Goal: Task Accomplishment & Management: Use online tool/utility

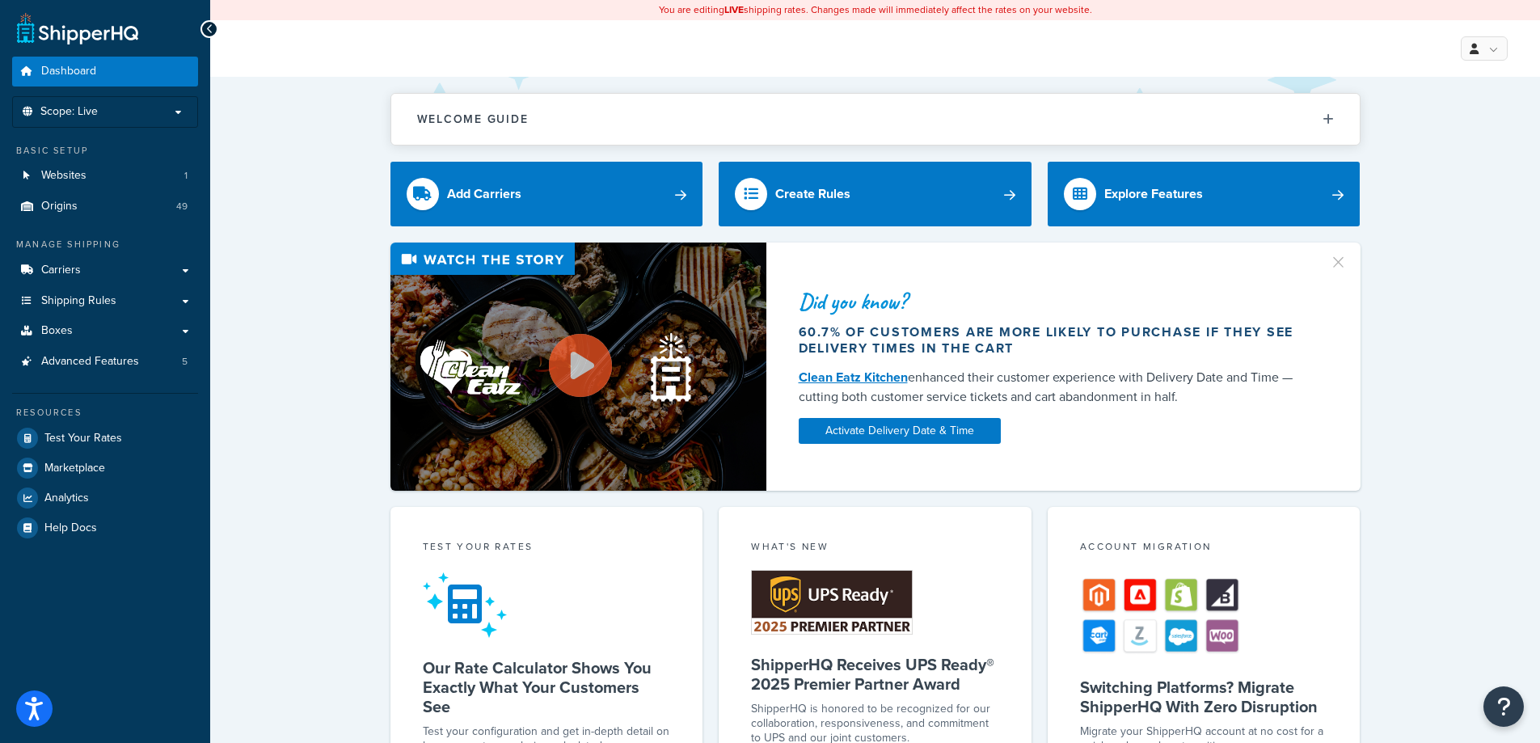
click at [138, 128] on ul "Dashboard Scope: Live Basic Setup Websites 1 Origins 49 Manage Shipping Carrier…" at bounding box center [105, 300] width 186 height 486
click at [137, 118] on p "Scope: Live" at bounding box center [104, 112] width 171 height 14
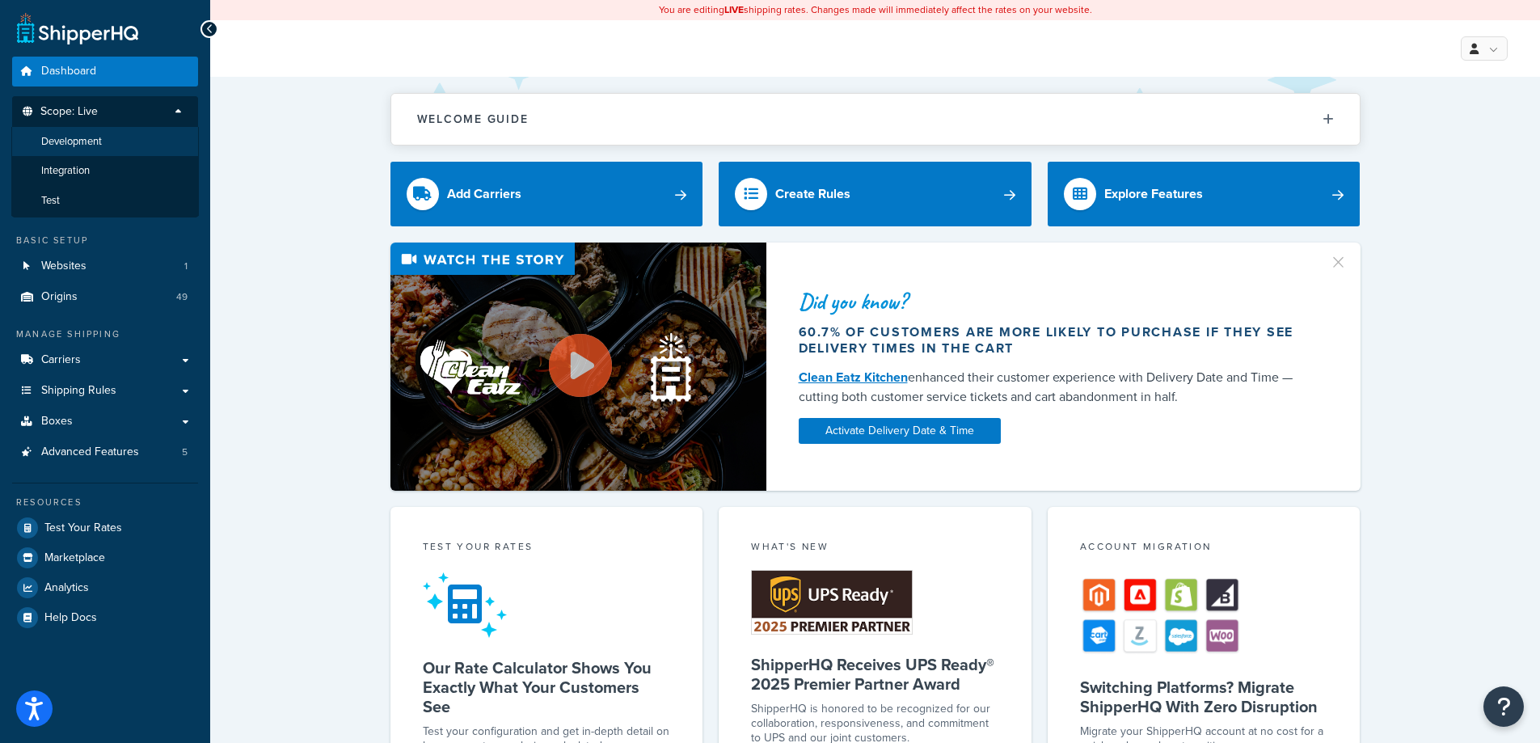
click at [133, 137] on li "Development" at bounding box center [105, 142] width 188 height 30
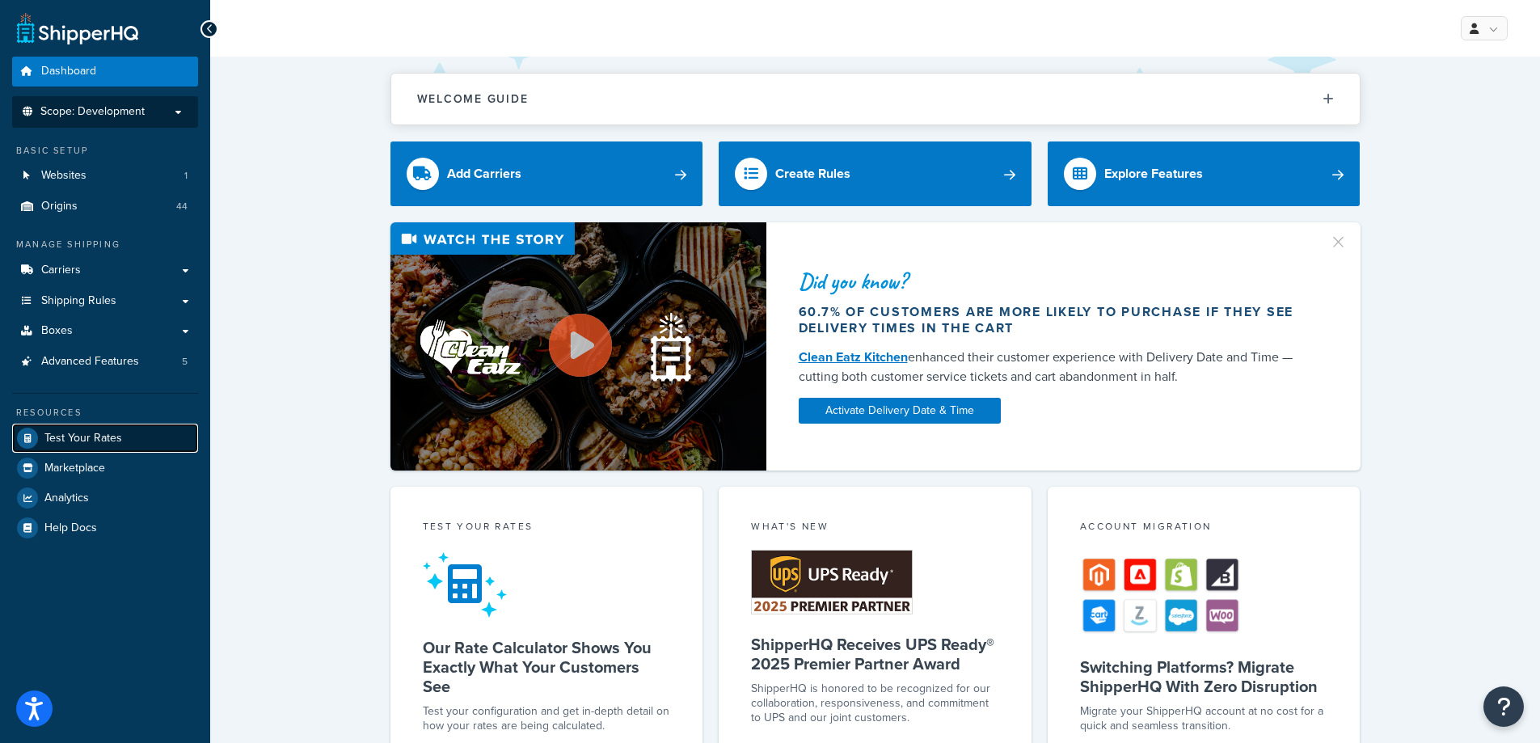
click at [103, 441] on span "Test Your Rates" at bounding box center [83, 439] width 78 height 14
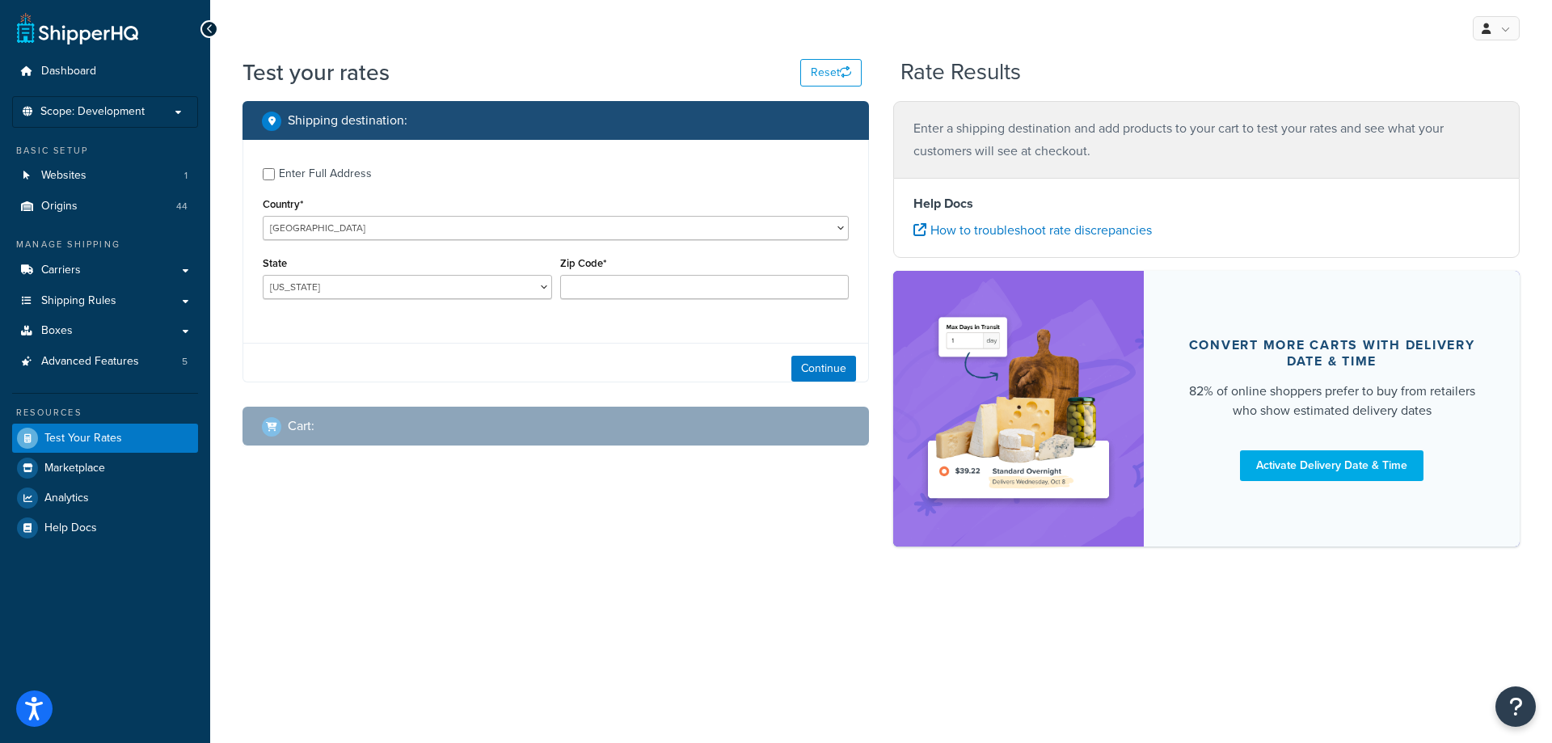
click at [347, 182] on div "Enter Full Address" at bounding box center [325, 174] width 93 height 23
click at [275, 180] on input "Enter Full Address" at bounding box center [269, 174] width 12 height 12
checkbox input "true"
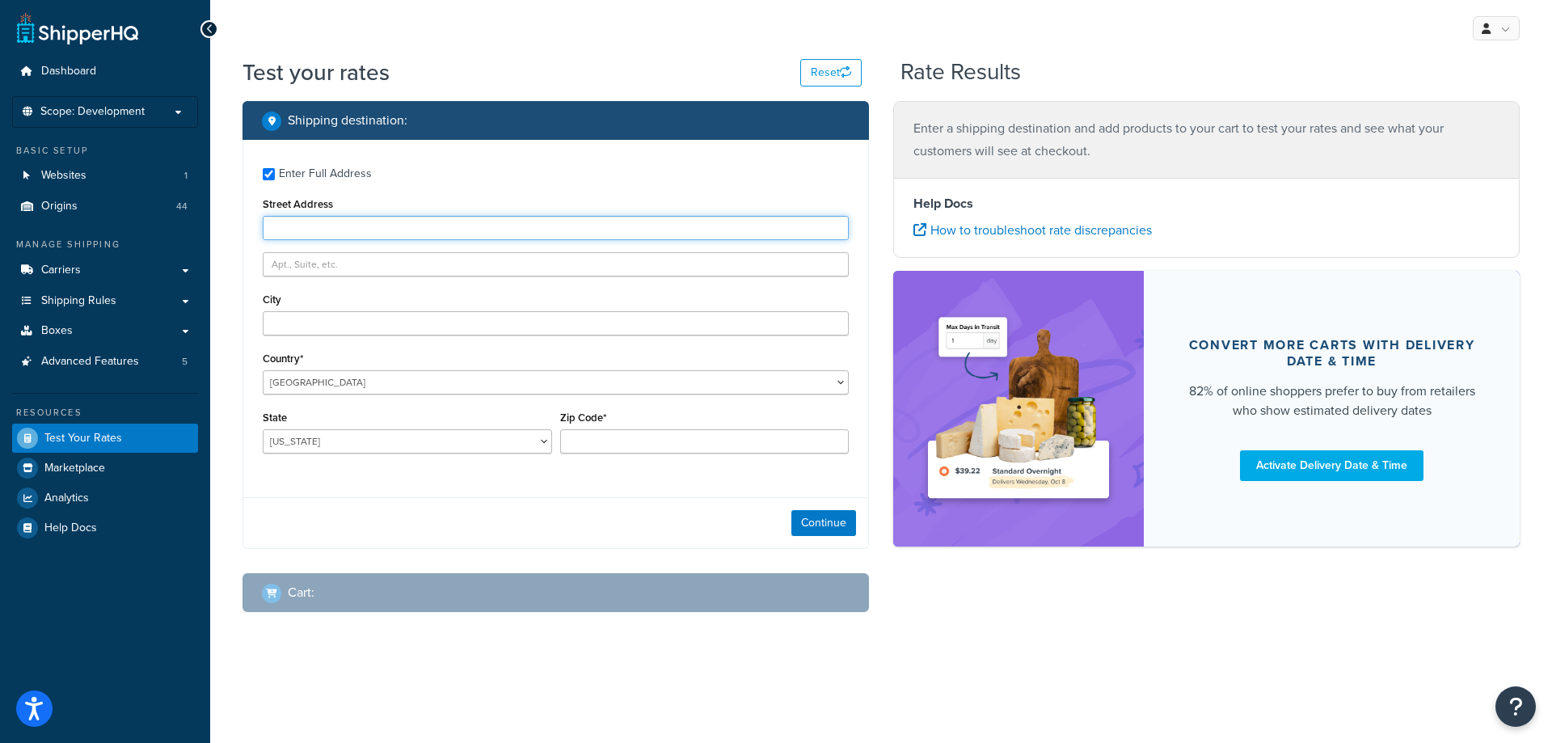
click at [338, 228] on input "Street Address" at bounding box center [556, 228] width 586 height 24
type input "5610 Carnegie Blvd"
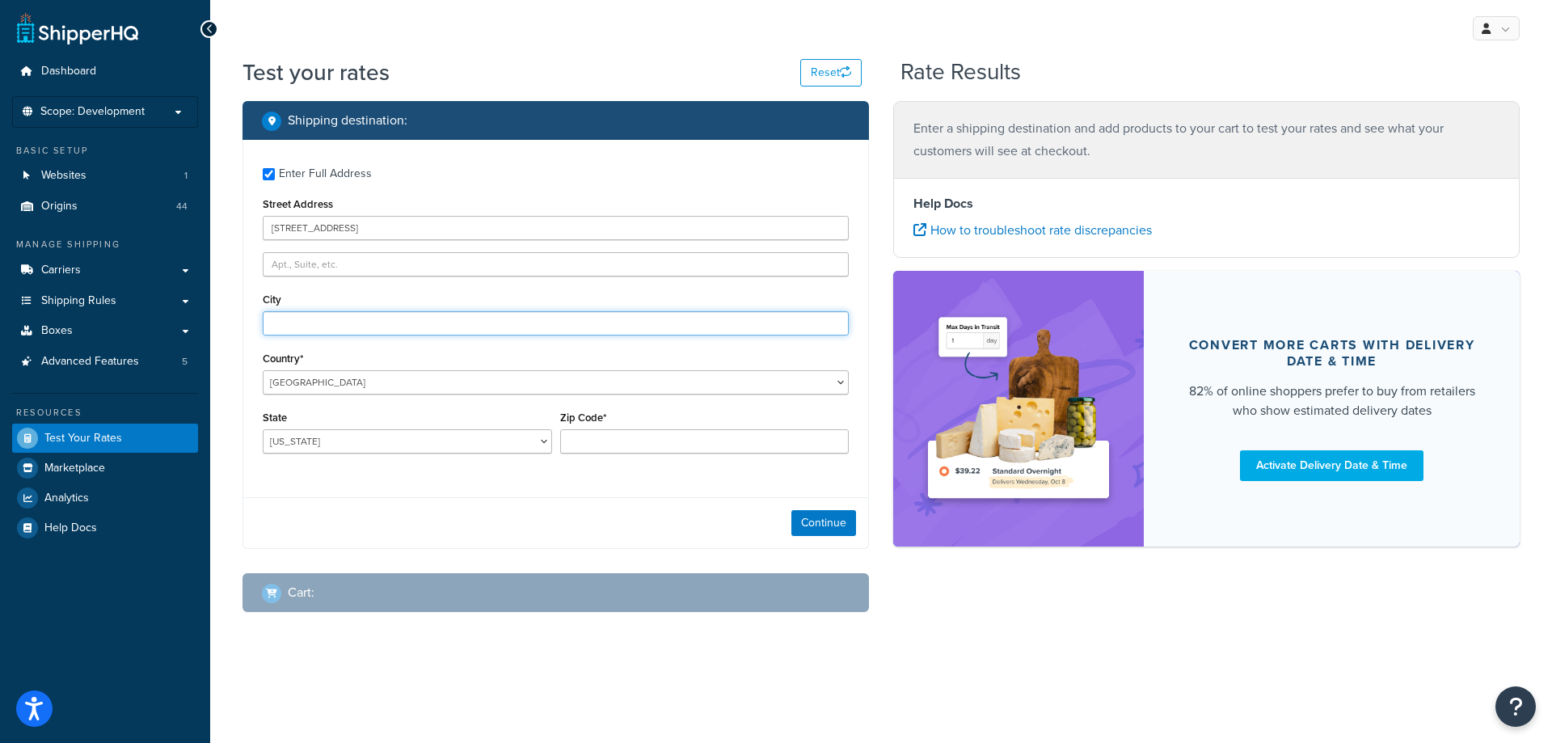
type input "Charlotte"
select select "NC"
type input "28209"
click at [808, 517] on button "Continue" at bounding box center [824, 523] width 65 height 26
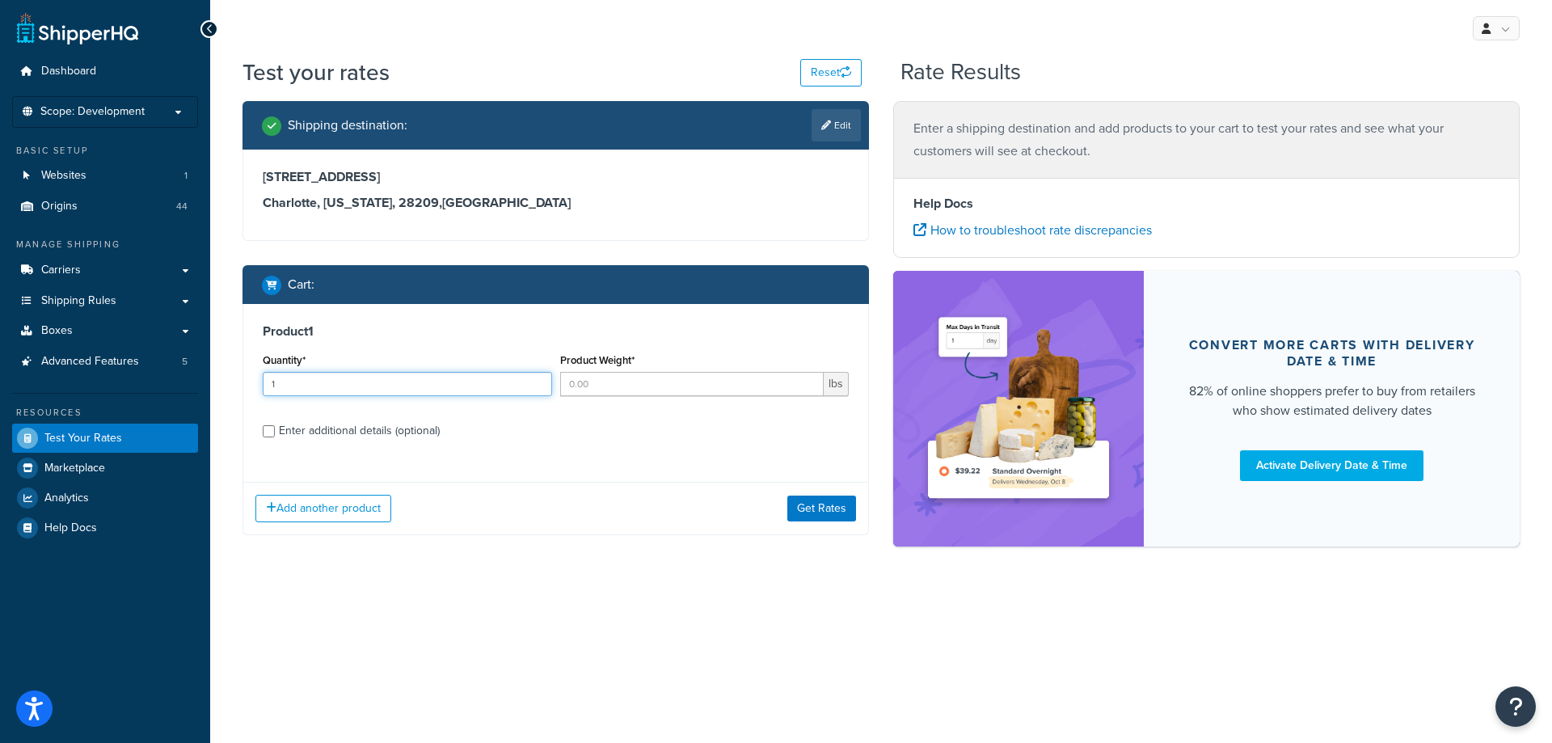
type input "1"
click at [535, 381] on input "1" at bounding box center [407, 384] width 289 height 24
click at [632, 381] on input "Product Weight*" at bounding box center [692, 384] width 264 height 24
type input "22"
click at [280, 428] on div "Enter additional details (optional)" at bounding box center [359, 431] width 161 height 23
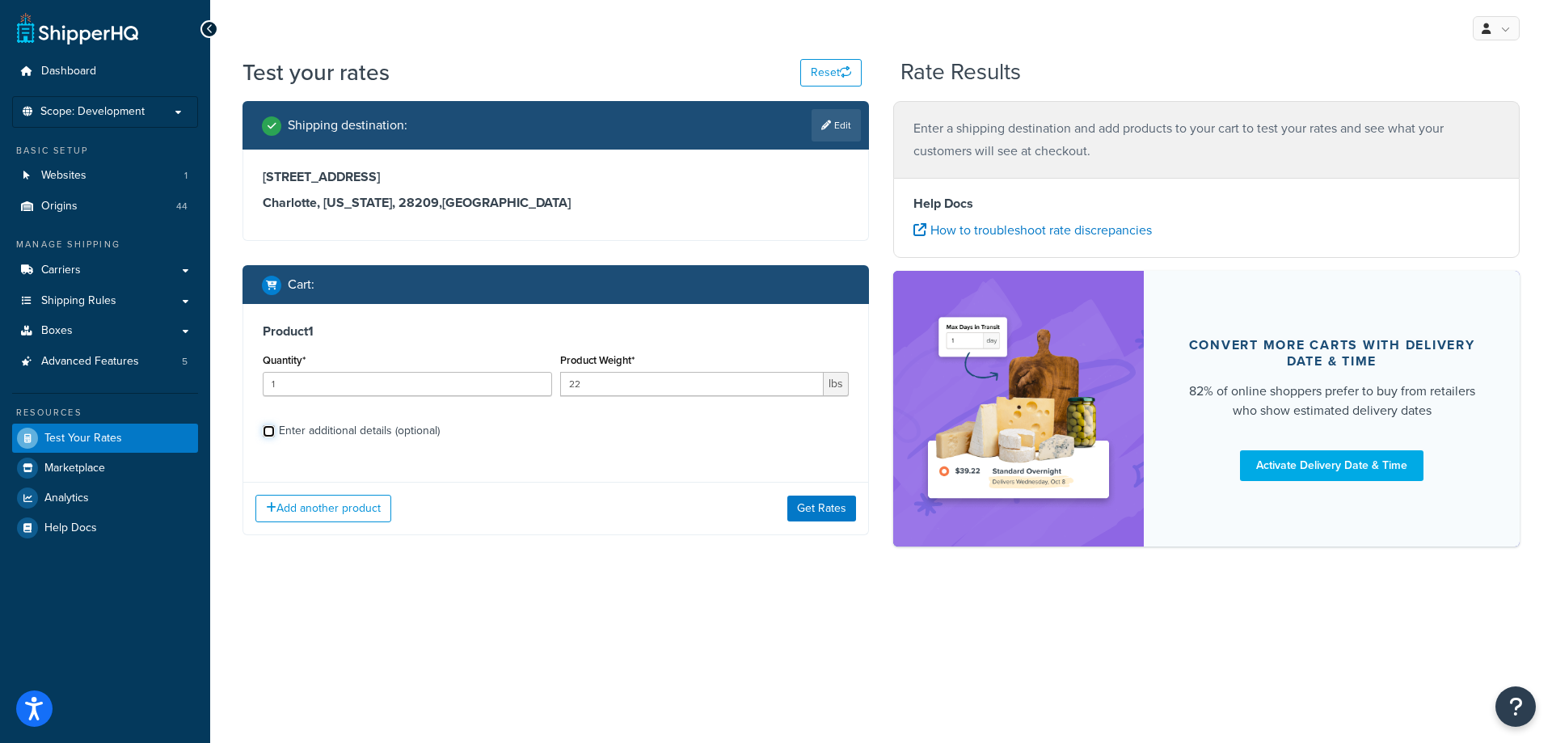
click at [275, 428] on input "Enter additional details (optional)" at bounding box center [269, 431] width 12 height 12
checkbox input "true"
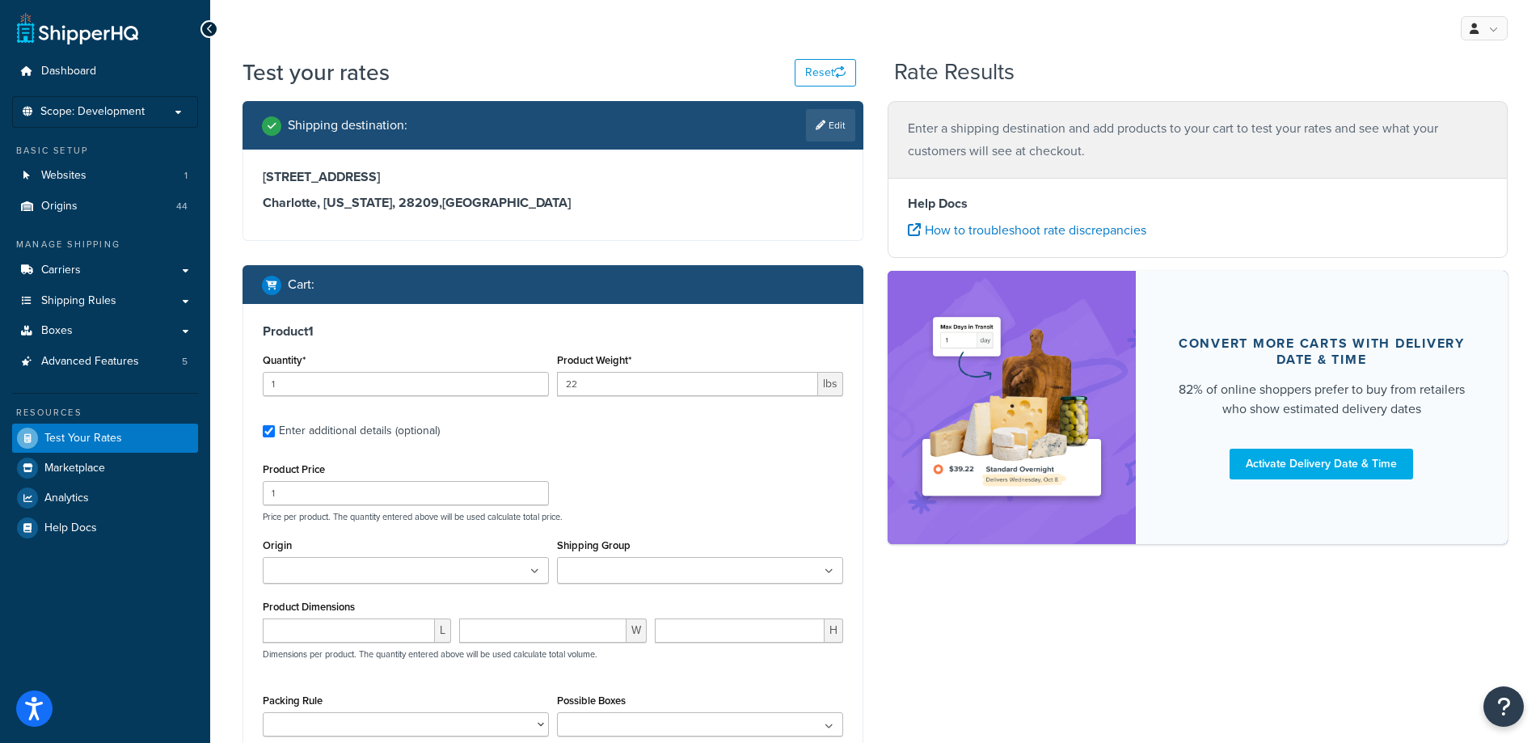
click at [298, 575] on input "Origin" at bounding box center [339, 572] width 143 height 18
type input "denios us"
click at [640, 497] on div "Product Price 1 Price per product. The quantity entered above will be used calc…" at bounding box center [553, 490] width 589 height 64
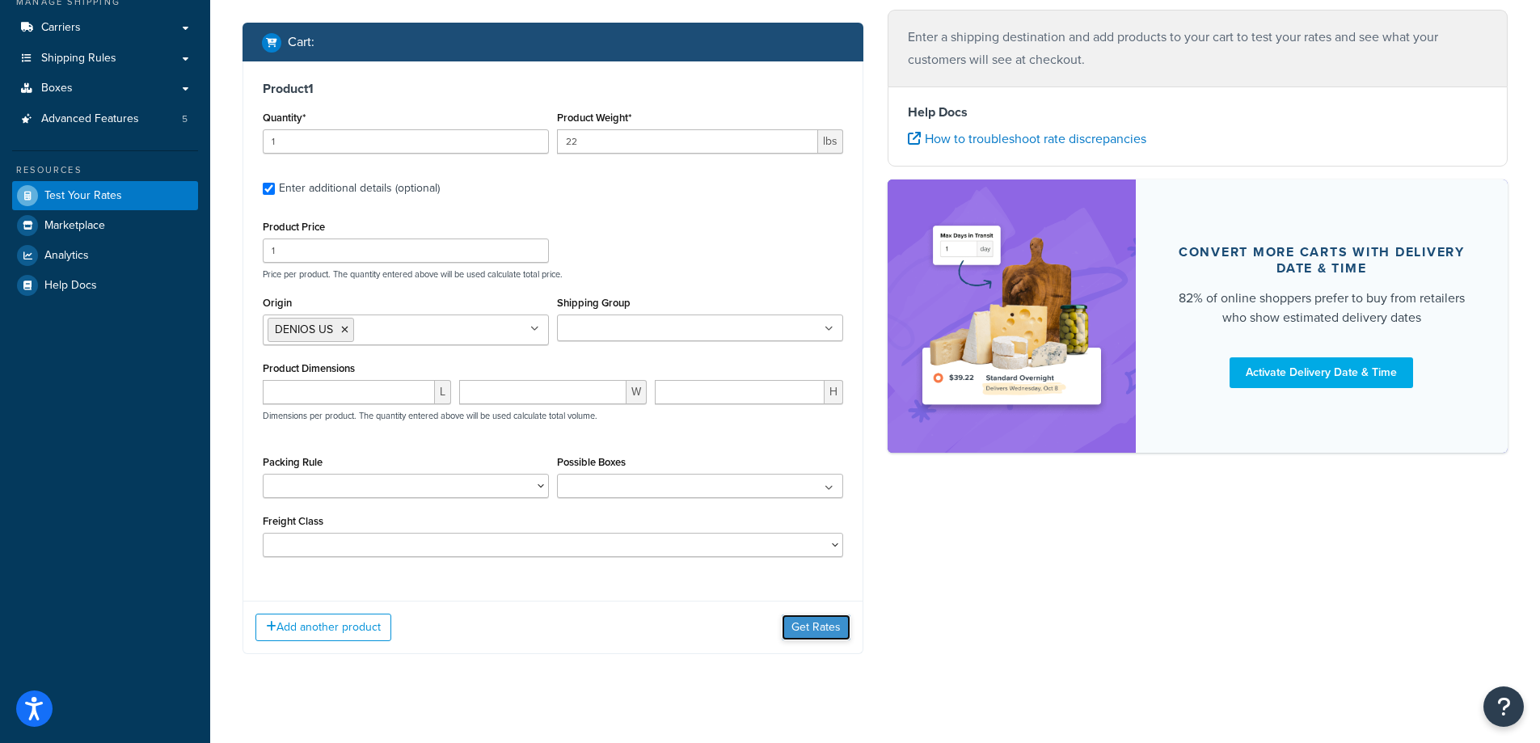
click at [807, 627] on button "Get Rates" at bounding box center [816, 627] width 69 height 26
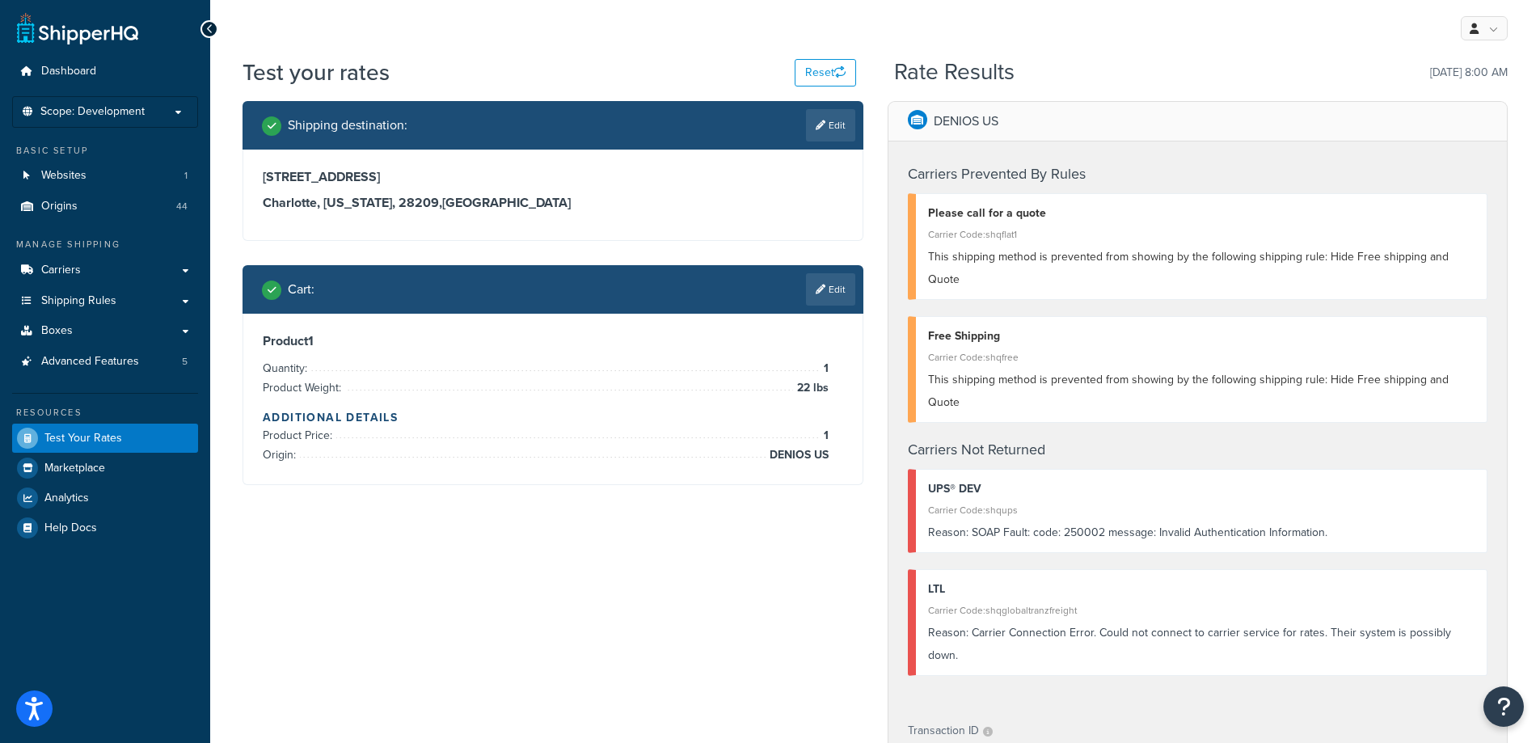
click at [673, 602] on div "Shipping destination : Edit 5610 Carnegie Blvd Charlotte, North Carolina, 28209…" at bounding box center [875, 632] width 1290 height 1062
click at [790, 617] on div "Shipping destination : Edit 5610 Carnegie Blvd Charlotte, North Carolina, 28209…" at bounding box center [875, 632] width 1290 height 1062
click at [1097, 499] on div "Carrier Code: shqups" at bounding box center [1201, 510] width 547 height 23
click at [1096, 521] on div "Reason: SOAP Fault: code: 250002 message: Invalid Authentication Information." at bounding box center [1201, 532] width 547 height 23
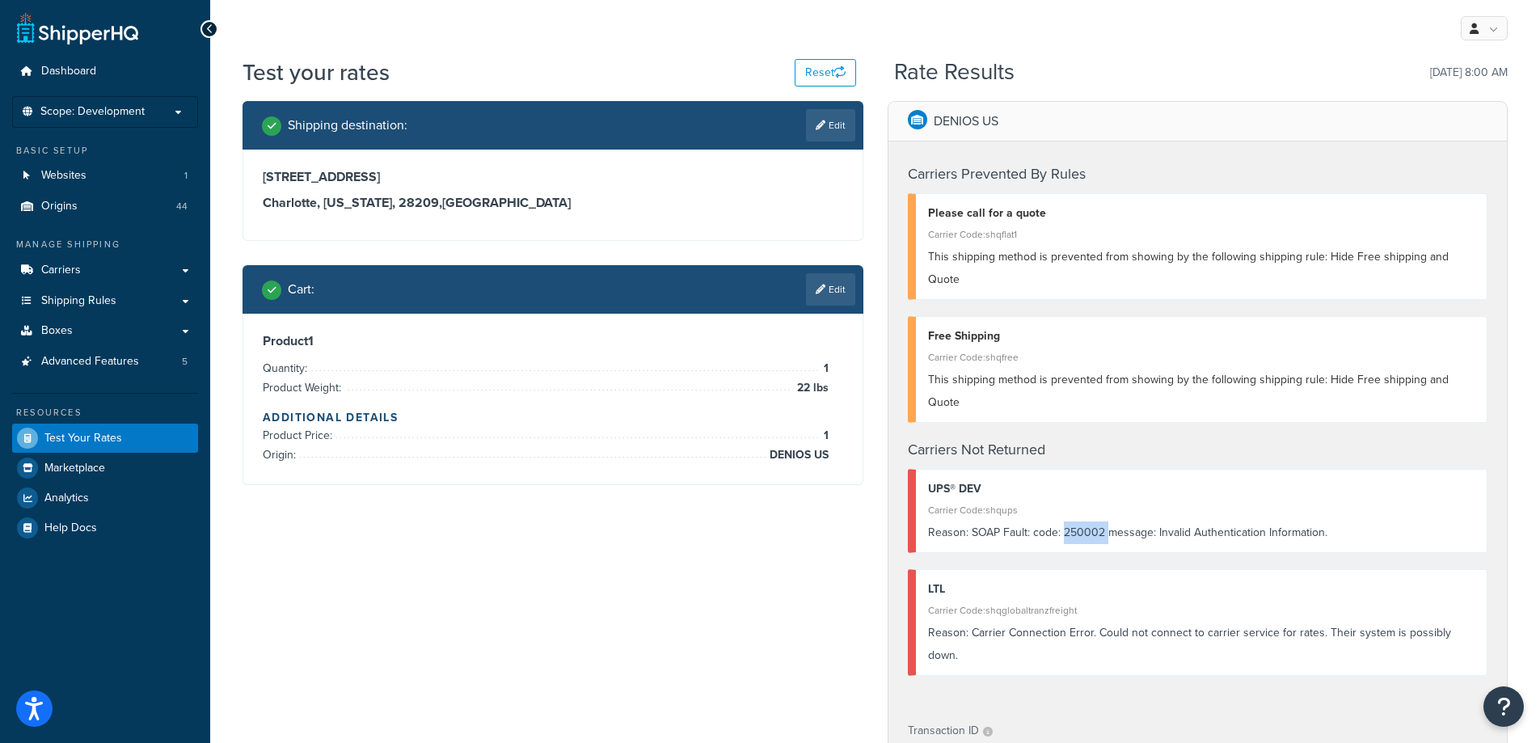
click at [1107, 521] on div "Reason: SOAP Fault: code: 250002 message: Invalid Authentication Information." at bounding box center [1201, 532] width 547 height 23
click at [1201, 521] on div "Reason: SOAP Fault: code: 250002 message: Invalid Authentication Information." at bounding box center [1201, 532] width 547 height 23
click at [1142, 599] on div "Carrier Code: shqglobaltranzfreight" at bounding box center [1201, 610] width 547 height 23
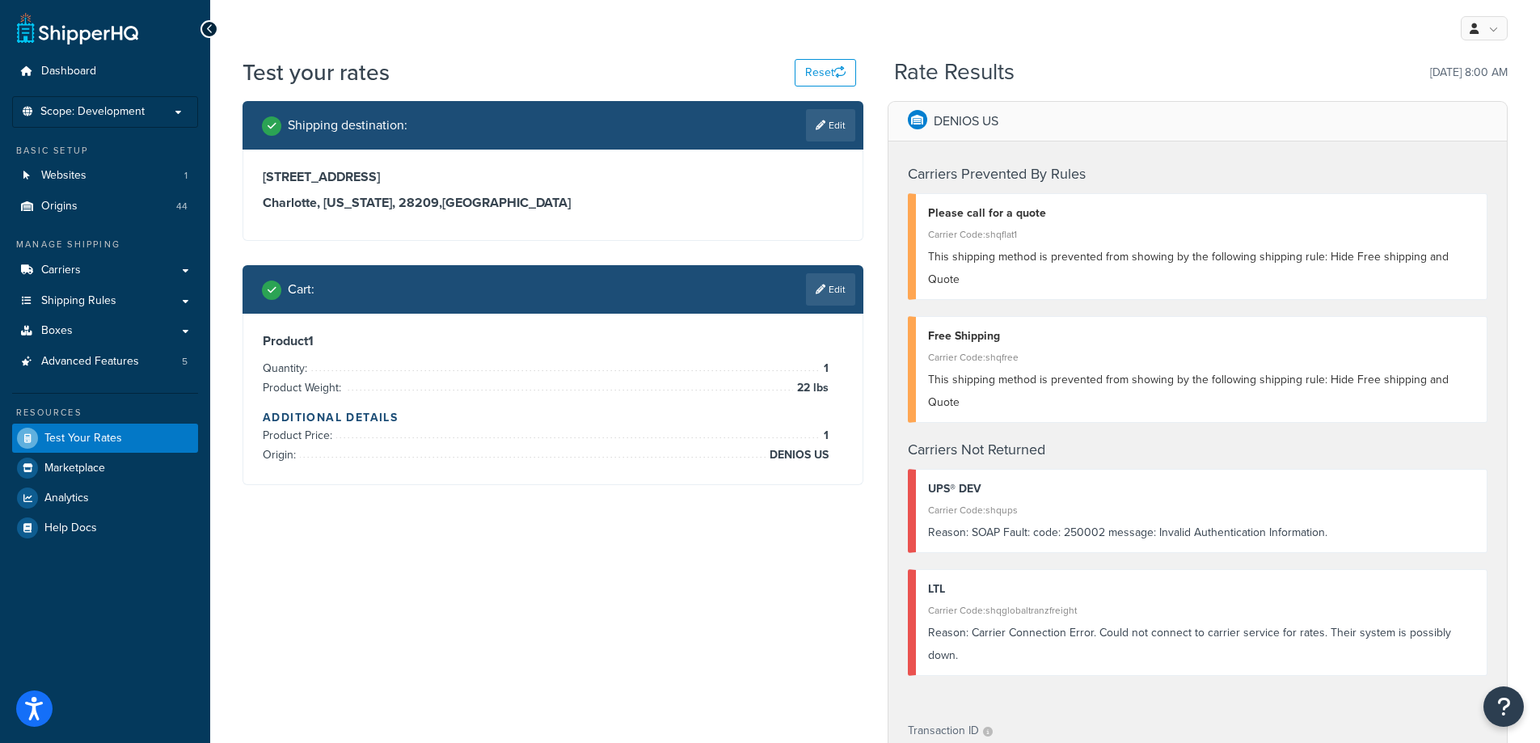
click at [1129, 622] on div "Reason: Carrier Connection Error. Could not connect to carrier service for rate…" at bounding box center [1201, 644] width 547 height 45
click at [1038, 622] on div "Reason: Carrier Connection Error. Could not connect to carrier service for rate…" at bounding box center [1201, 644] width 547 height 45
click at [816, 289] on icon at bounding box center [821, 290] width 10 height 10
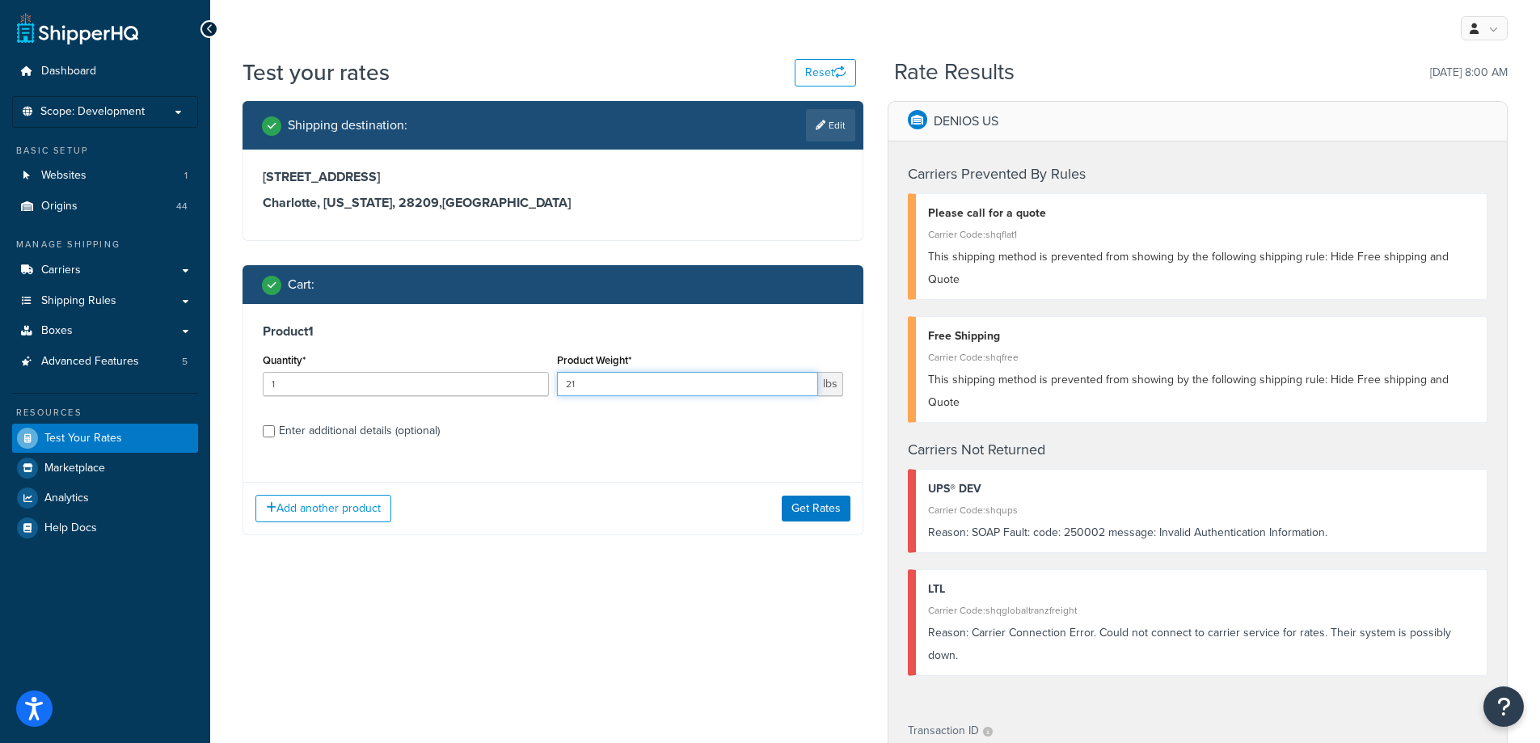
type input "21"
click at [803, 390] on input "21" at bounding box center [687, 384] width 261 height 24
click at [796, 519] on button "Get Rates" at bounding box center [816, 509] width 69 height 26
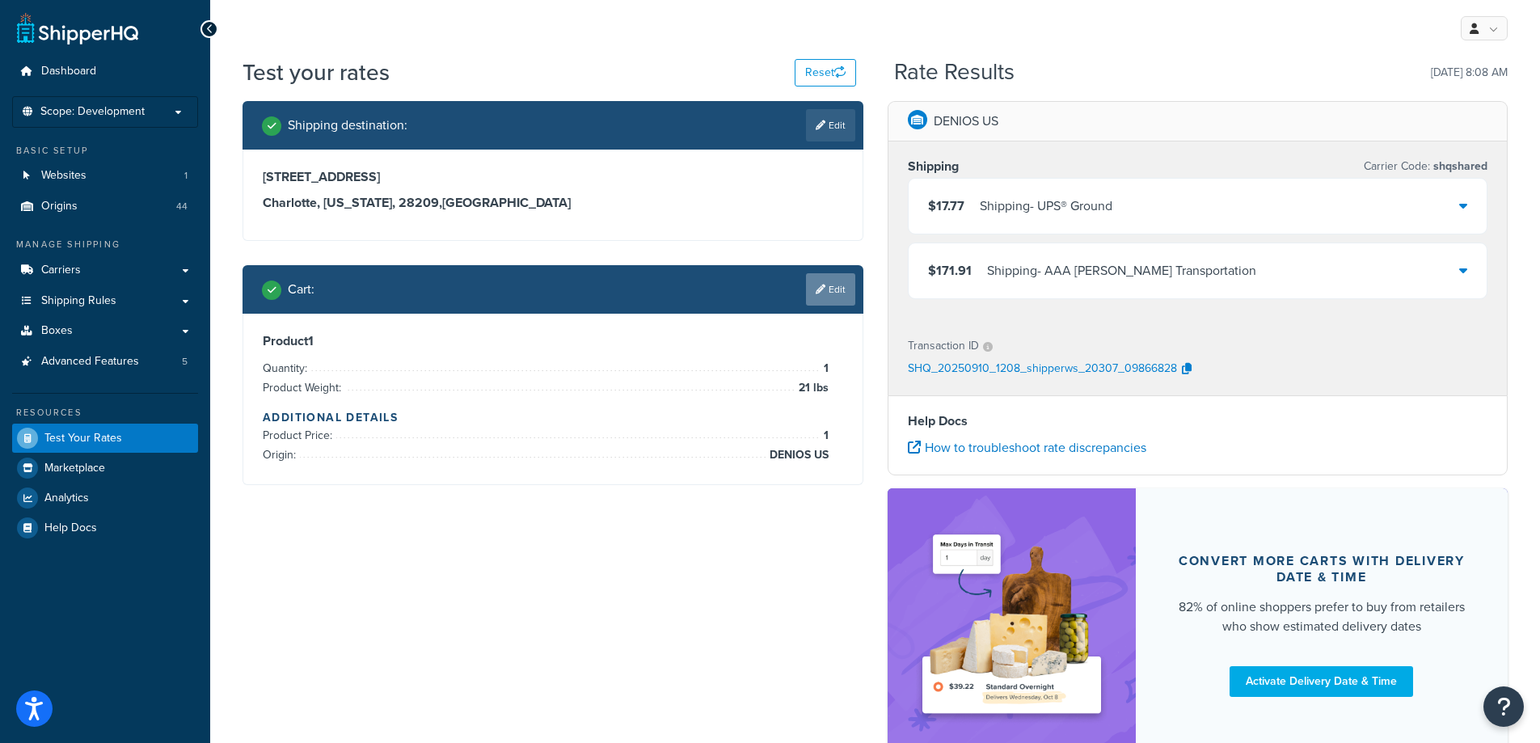
click at [830, 285] on link "Edit" at bounding box center [830, 289] width 49 height 32
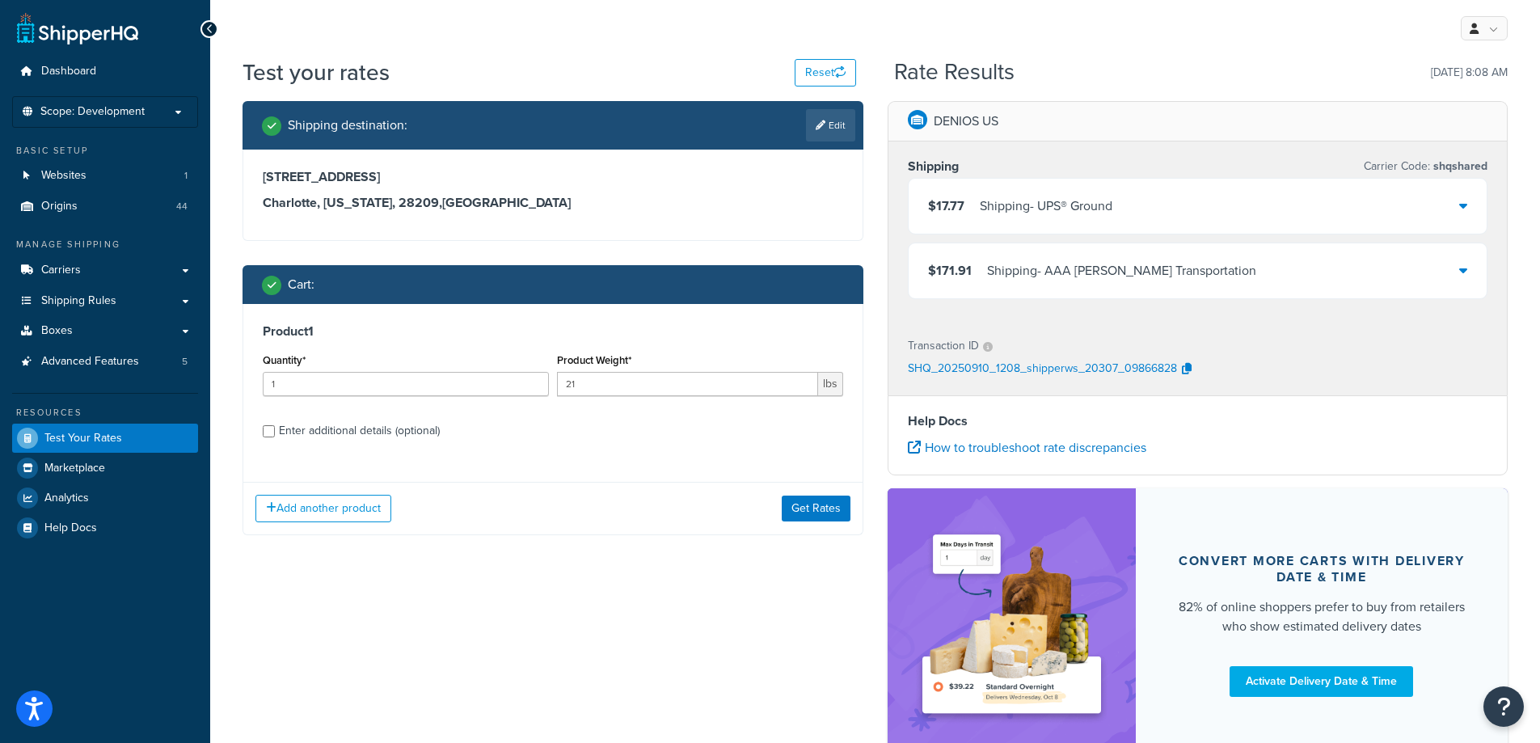
click at [381, 434] on div "Enter additional details (optional)" at bounding box center [359, 431] width 161 height 23
click at [275, 434] on input "Enter additional details (optional)" at bounding box center [269, 431] width 12 height 12
checkbox input "true"
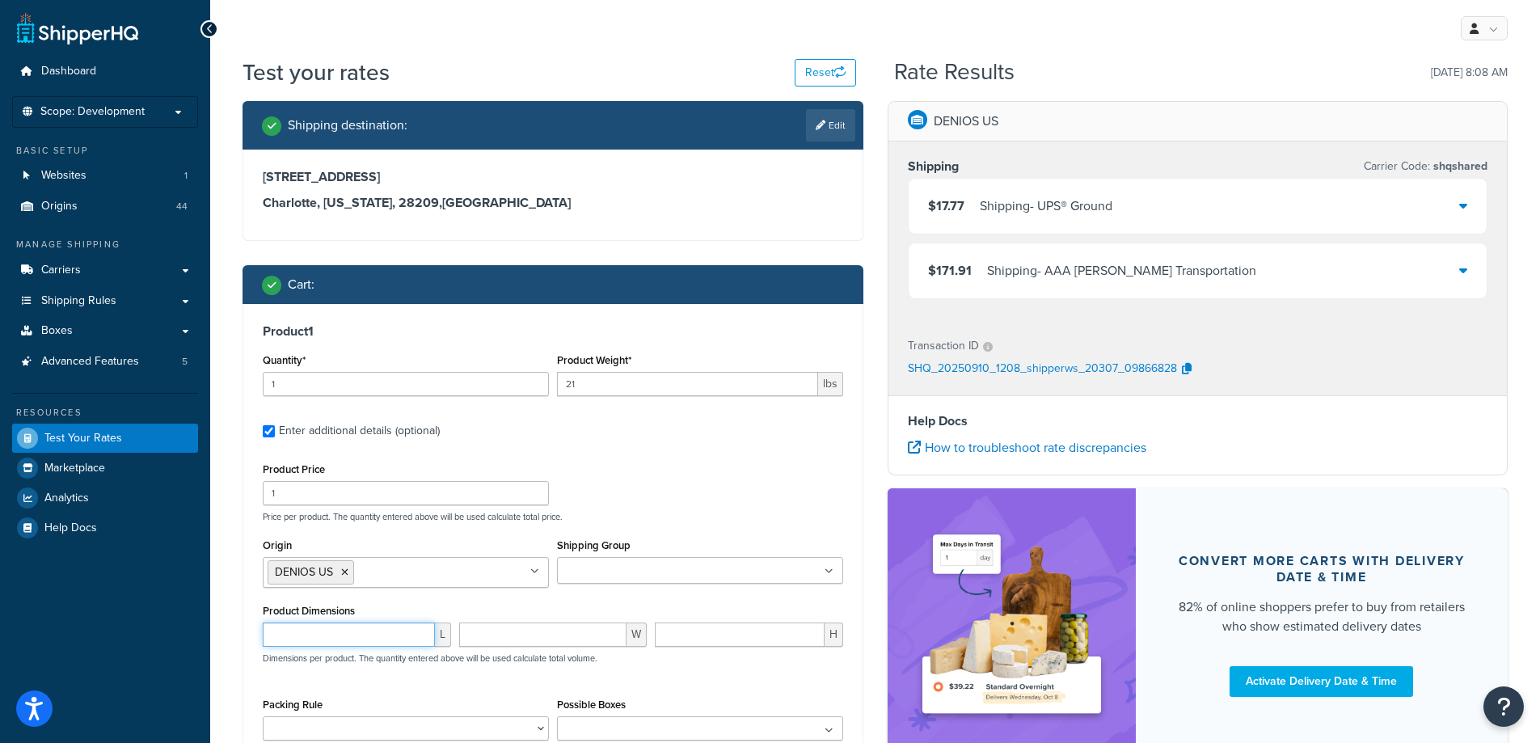
click at [381, 633] on input "number" at bounding box center [349, 635] width 172 height 24
type input "55"
type input "50"
type input "11"
click at [614, 478] on div "Product Price 1 Price per product. The quantity entered above will be used calc…" at bounding box center [553, 490] width 589 height 64
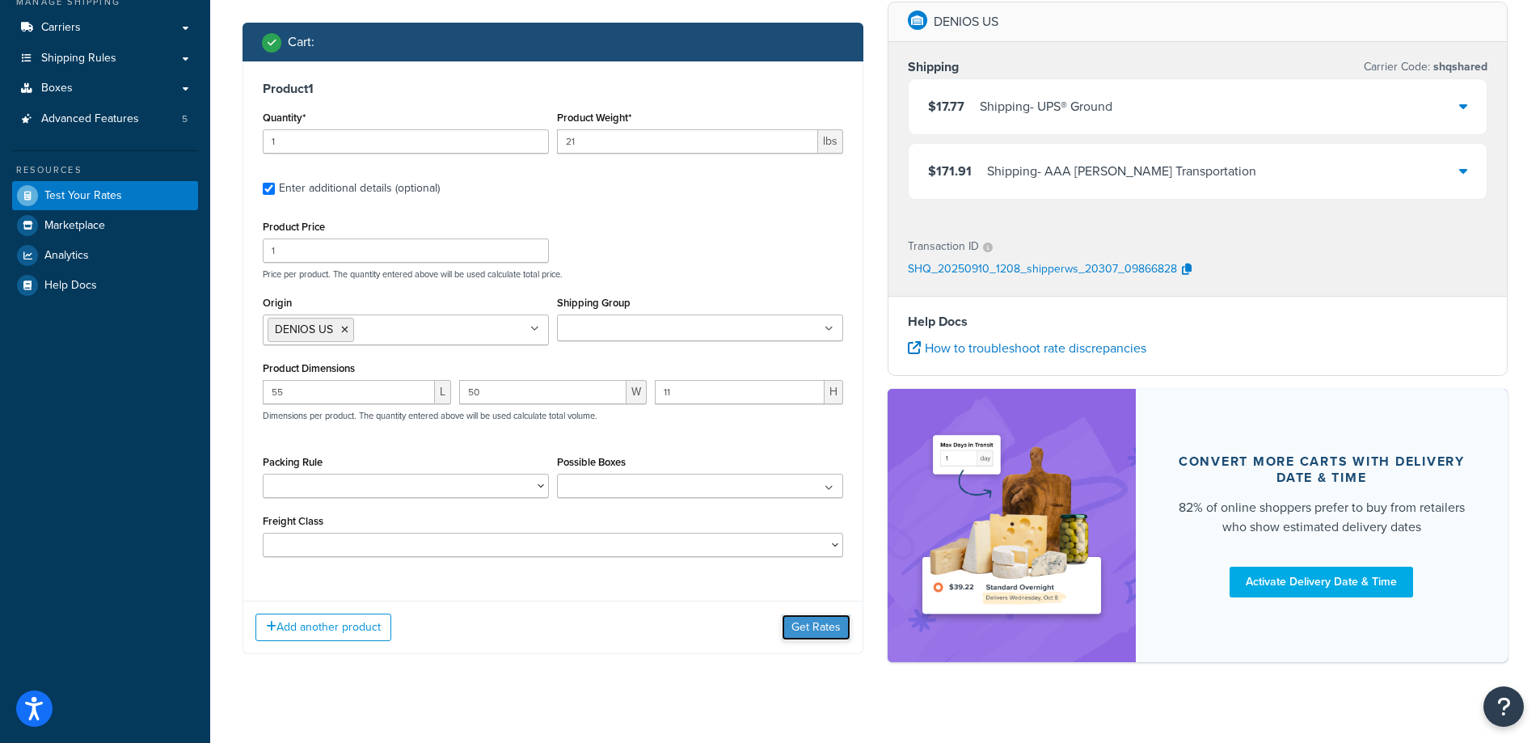
click at [818, 635] on button "Get Rates" at bounding box center [816, 627] width 69 height 26
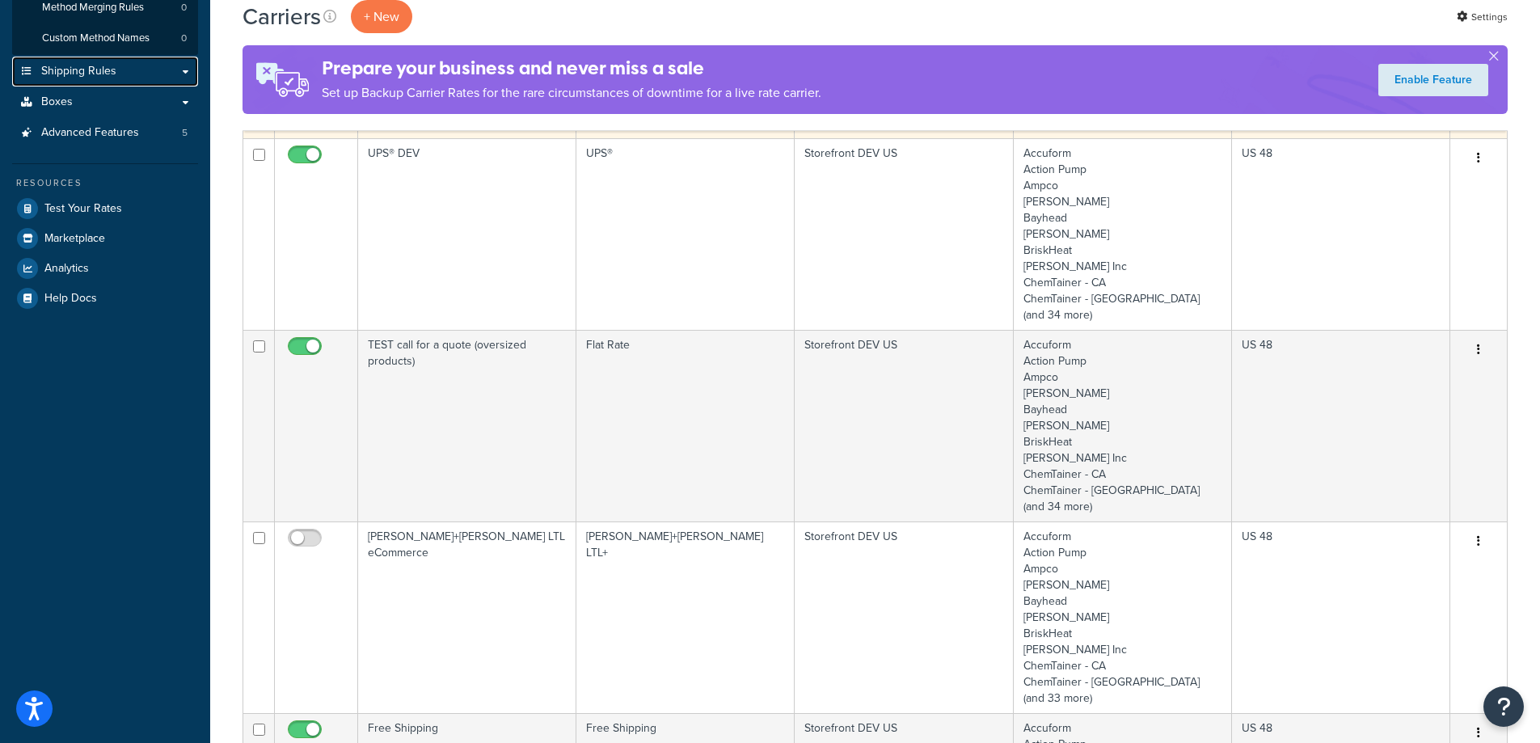
scroll to position [566, 0]
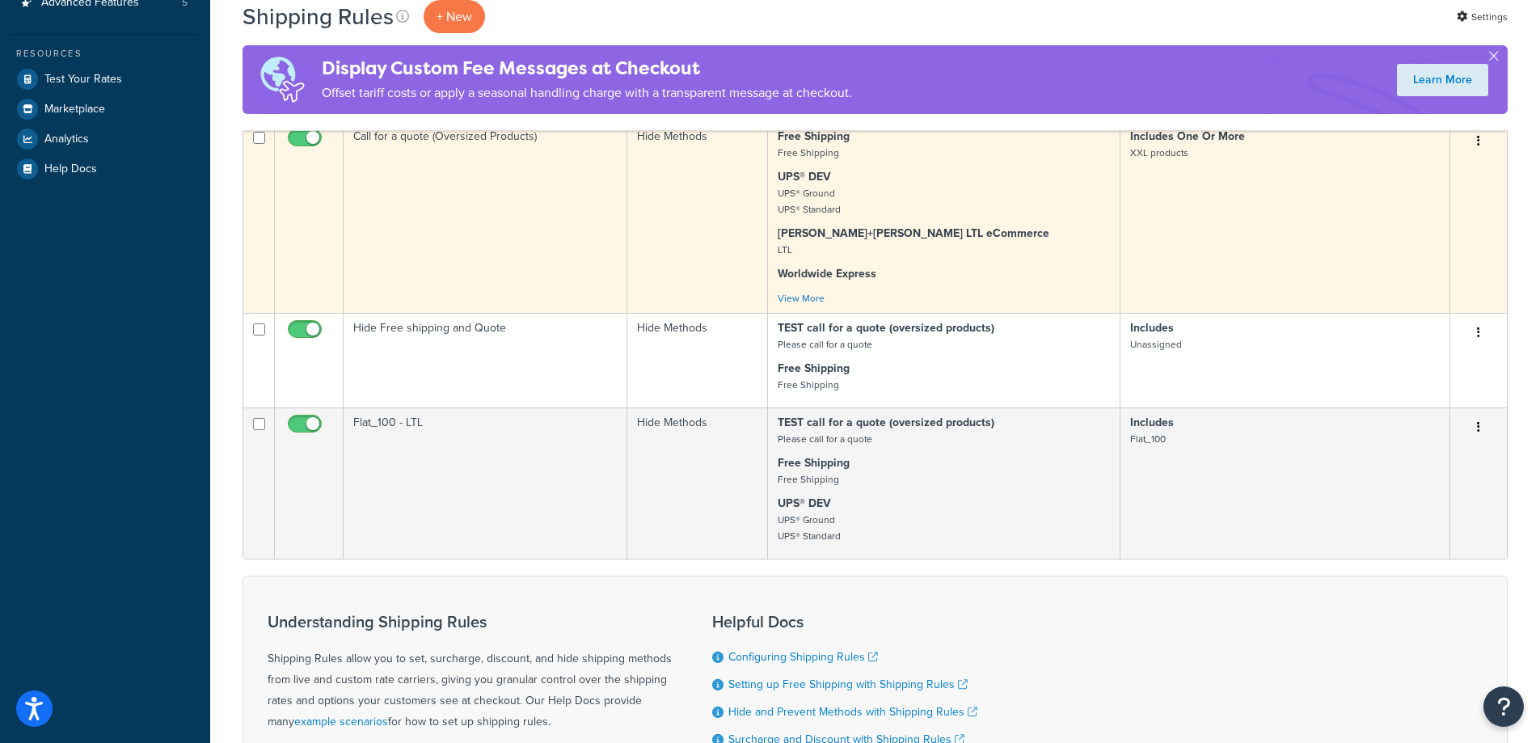
scroll to position [485, 0]
